Goal: Communication & Community: Participate in discussion

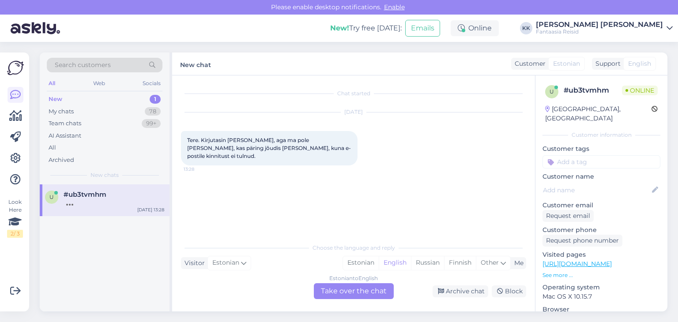
click at [79, 98] on div "New 1" at bounding box center [105, 99] width 116 height 12
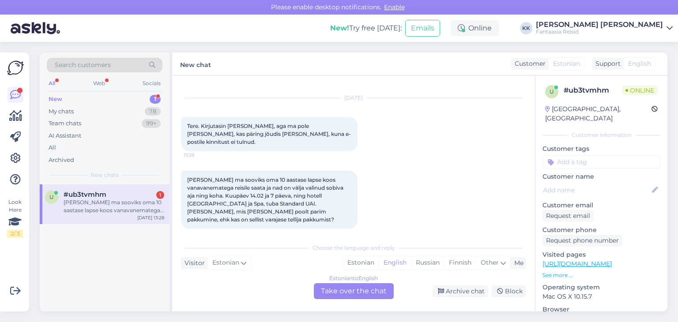
click at [130, 100] on div "New 1" at bounding box center [105, 99] width 116 height 12
click at [117, 204] on div "[PERSON_NAME] ma sooviks oma 10 aastase lapse koos vanavanematega reisile saata…" at bounding box center [114, 207] width 101 height 16
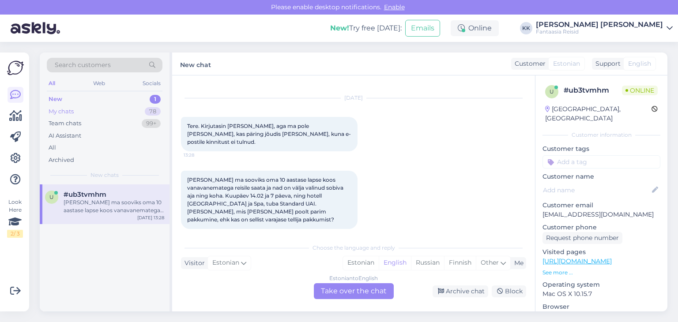
click at [83, 110] on div "My chats 78" at bounding box center [105, 112] width 116 height 12
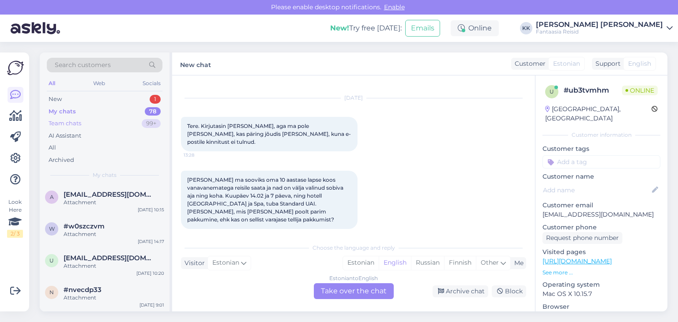
click at [84, 123] on div "Team chats 99+" at bounding box center [105, 123] width 116 height 12
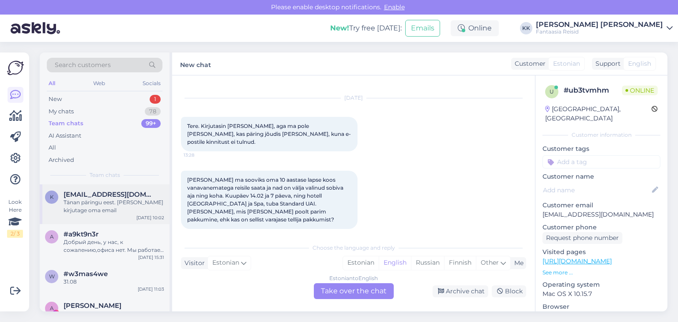
click at [98, 209] on div "Tänan päringu eest. [PERSON_NAME] kirjutage oma email" at bounding box center [114, 207] width 101 height 16
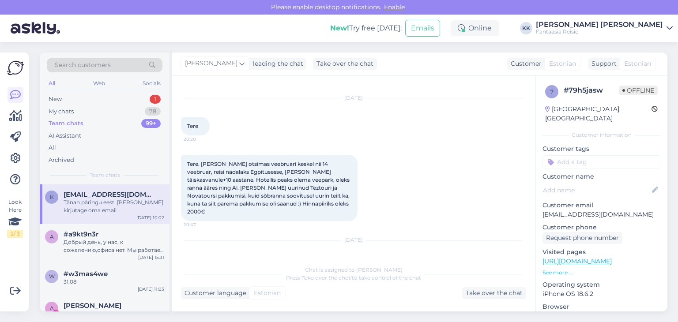
scroll to position [79, 0]
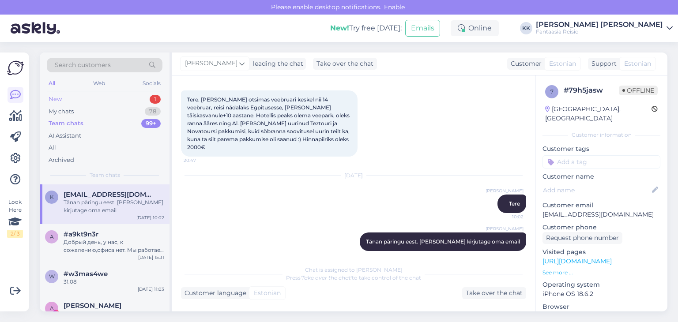
click at [74, 103] on div "New 1" at bounding box center [105, 99] width 116 height 12
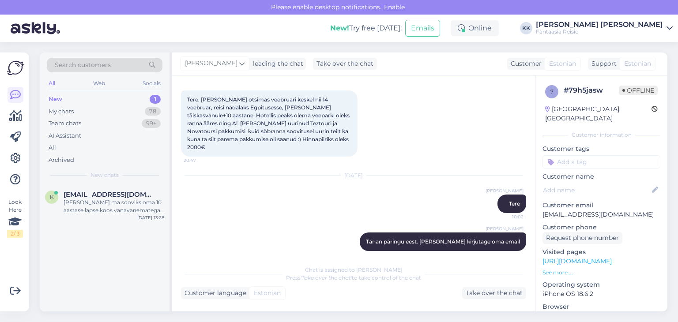
click at [74, 99] on div "New 1" at bounding box center [105, 99] width 116 height 12
click at [74, 98] on div "New 1" at bounding box center [105, 99] width 116 height 12
click at [82, 113] on div "My chats 78" at bounding box center [105, 112] width 116 height 12
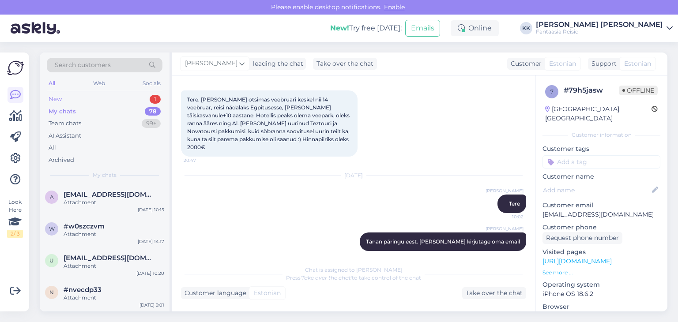
click at [83, 97] on div "New 1" at bounding box center [105, 99] width 116 height 12
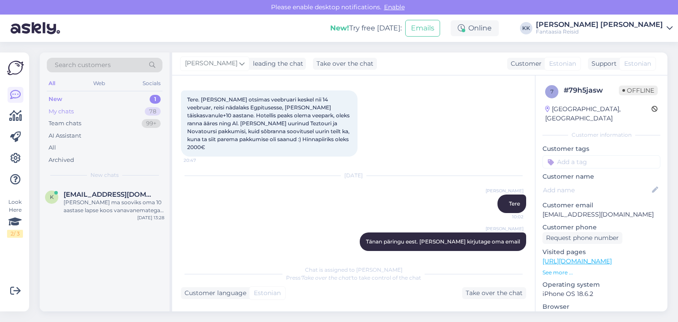
click at [106, 116] on div "My chats 78" at bounding box center [105, 112] width 116 height 12
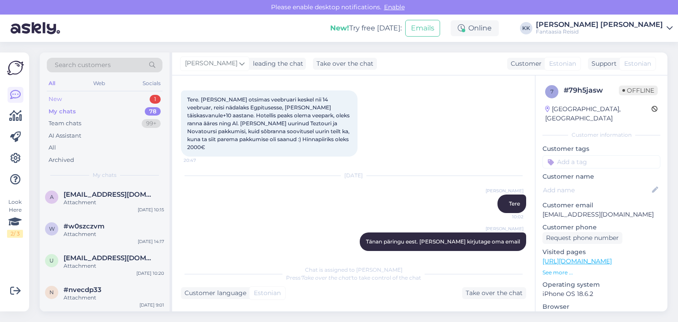
click at [79, 99] on div "New 1" at bounding box center [105, 99] width 116 height 12
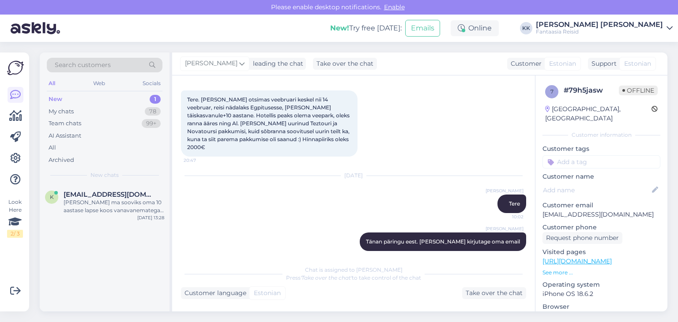
click at [77, 98] on div "New 1" at bounding box center [105, 99] width 116 height 12
click at [81, 101] on div "New 1" at bounding box center [105, 99] width 116 height 12
click at [104, 208] on div "[PERSON_NAME] ma sooviks oma 10 aastase lapse koos vanavanematega reisile saata…" at bounding box center [114, 207] width 101 height 16
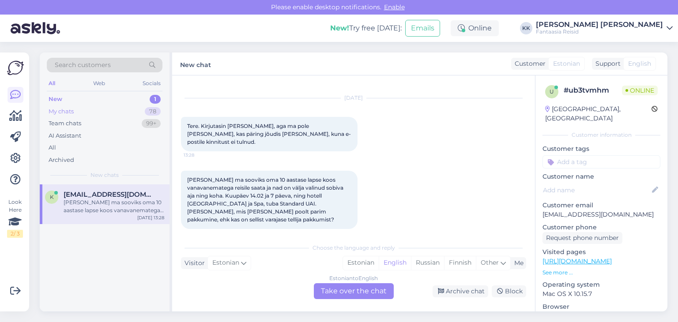
click at [59, 110] on div "My chats" at bounding box center [61, 111] width 25 height 9
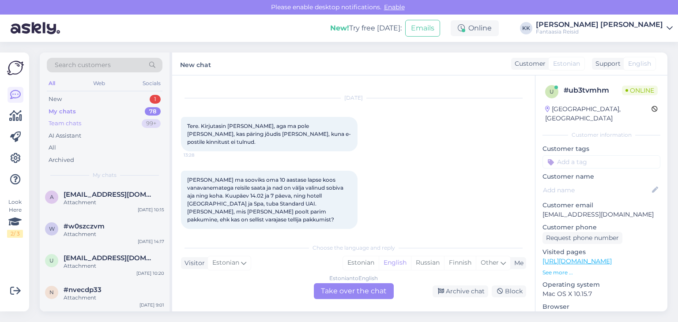
click at [64, 125] on div "Team chats" at bounding box center [65, 123] width 33 height 9
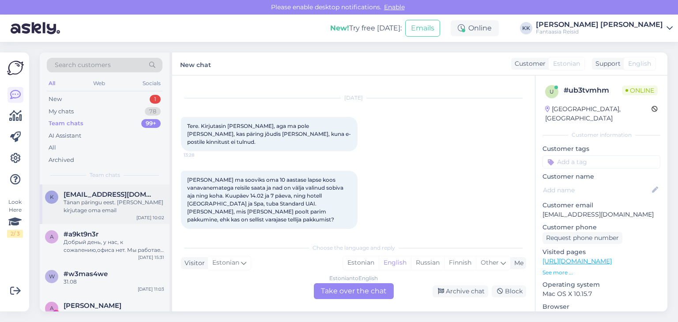
click at [100, 207] on div "Tänan päringu eest. [PERSON_NAME] kirjutage oma email" at bounding box center [114, 207] width 101 height 16
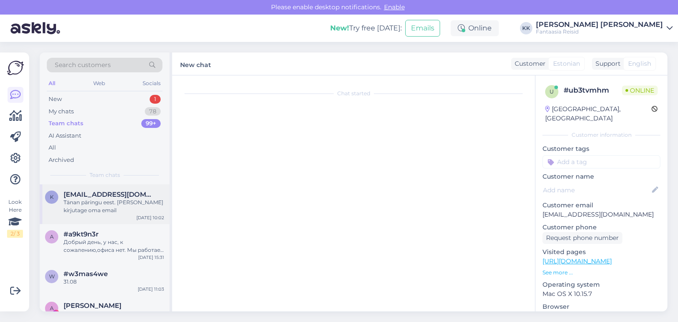
scroll to position [79, 0]
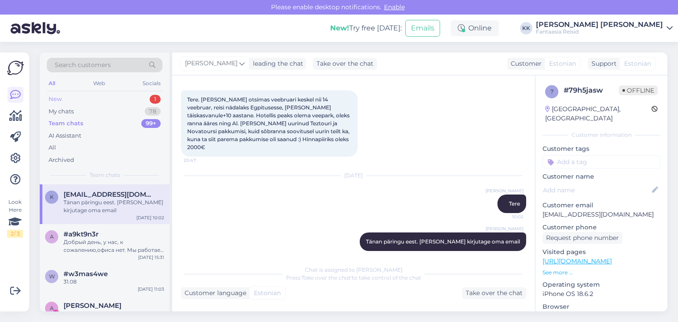
click at [72, 98] on div "New 1" at bounding box center [105, 99] width 116 height 12
